Goal: Transaction & Acquisition: Purchase product/service

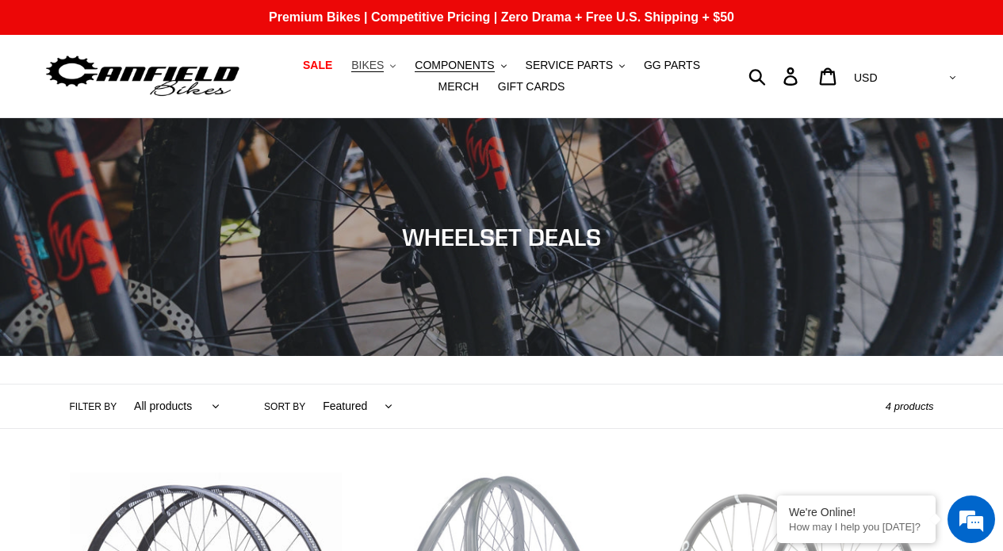
click at [376, 68] on span "BIKES" at bounding box center [367, 65] width 32 height 13
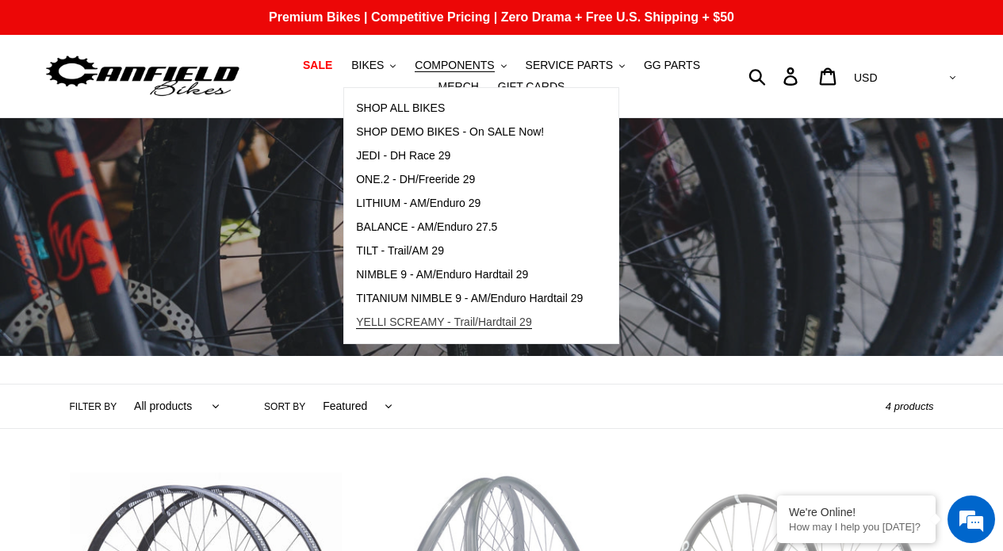
click at [421, 319] on span "YELLI SCREAMY - Trail/Hardtail 29" at bounding box center [444, 321] width 176 height 13
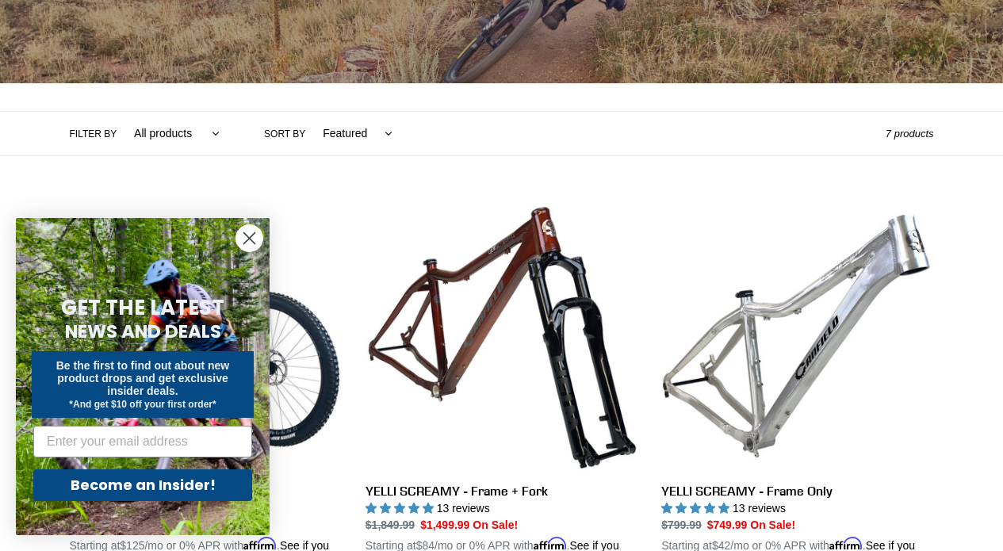
scroll to position [273, 0]
click at [245, 239] on circle "Close dialog" at bounding box center [249, 238] width 26 height 26
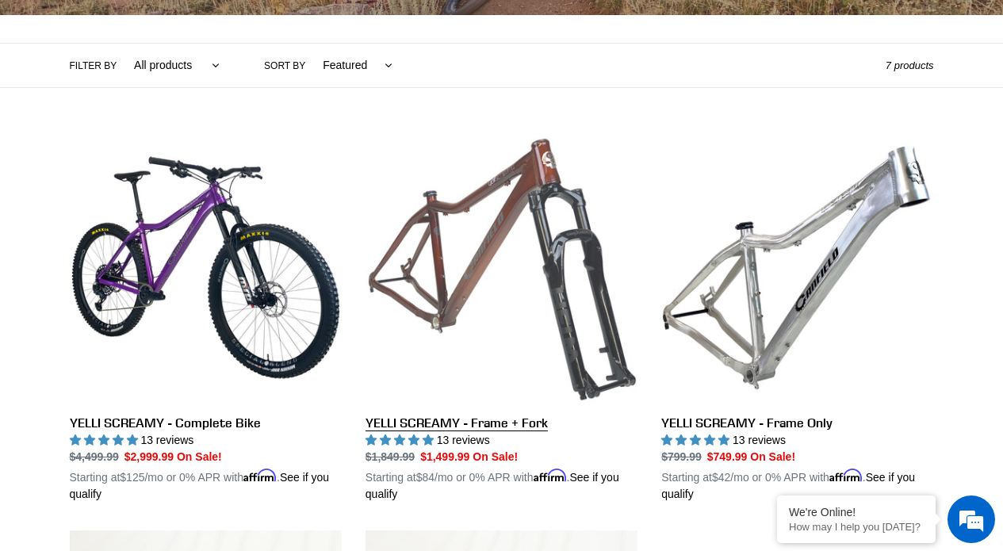
scroll to position [367, 0]
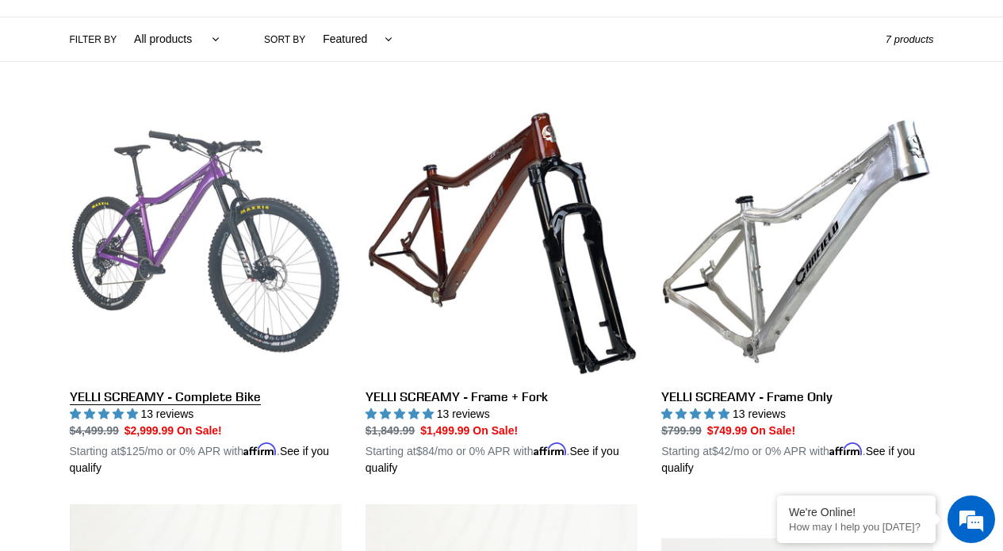
click at [181, 227] on link "YELLI SCREAMY - Complete Bike" at bounding box center [206, 290] width 272 height 371
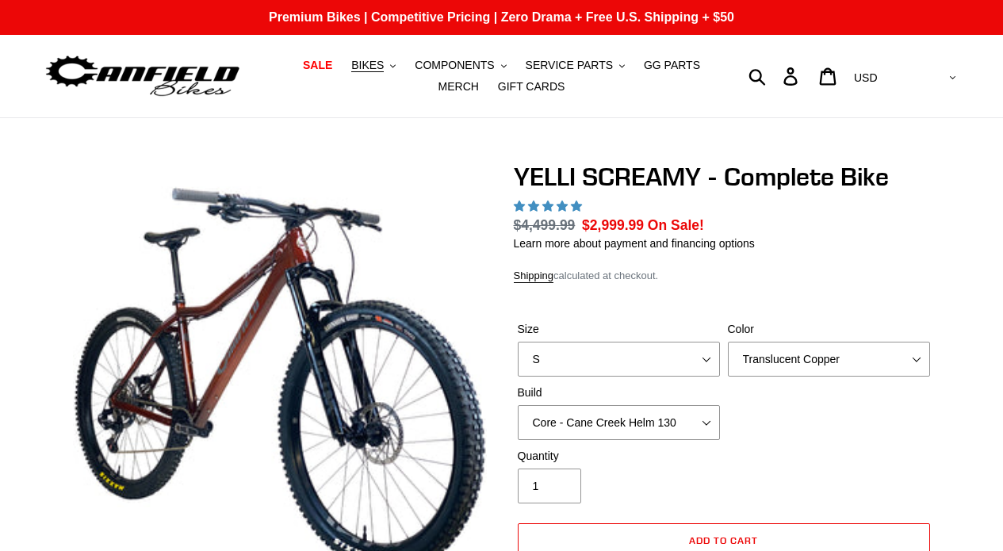
select select "highest-rating"
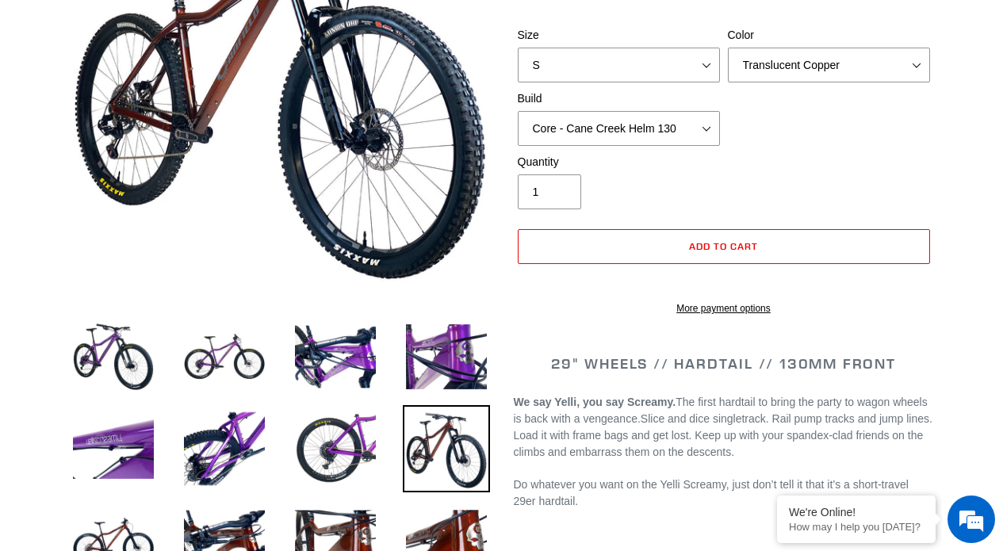
scroll to position [329, 0]
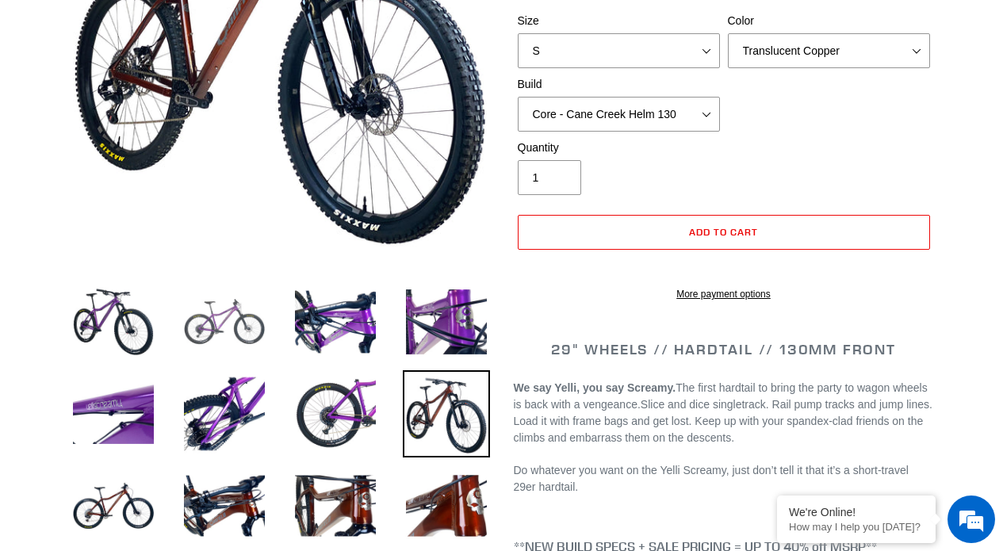
click at [213, 304] on img at bounding box center [224, 321] width 87 height 87
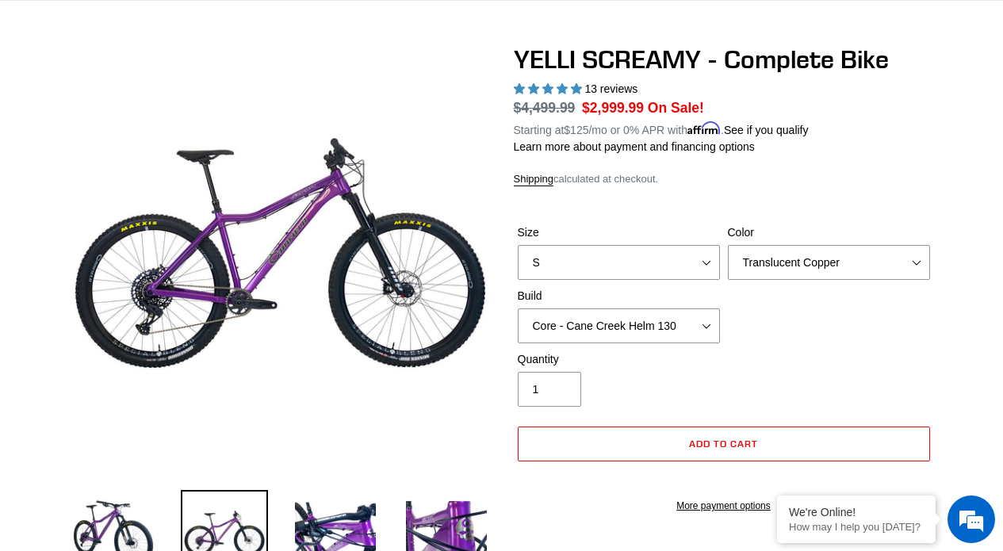
scroll to position [118, 0]
